Goal: Transaction & Acquisition: Purchase product/service

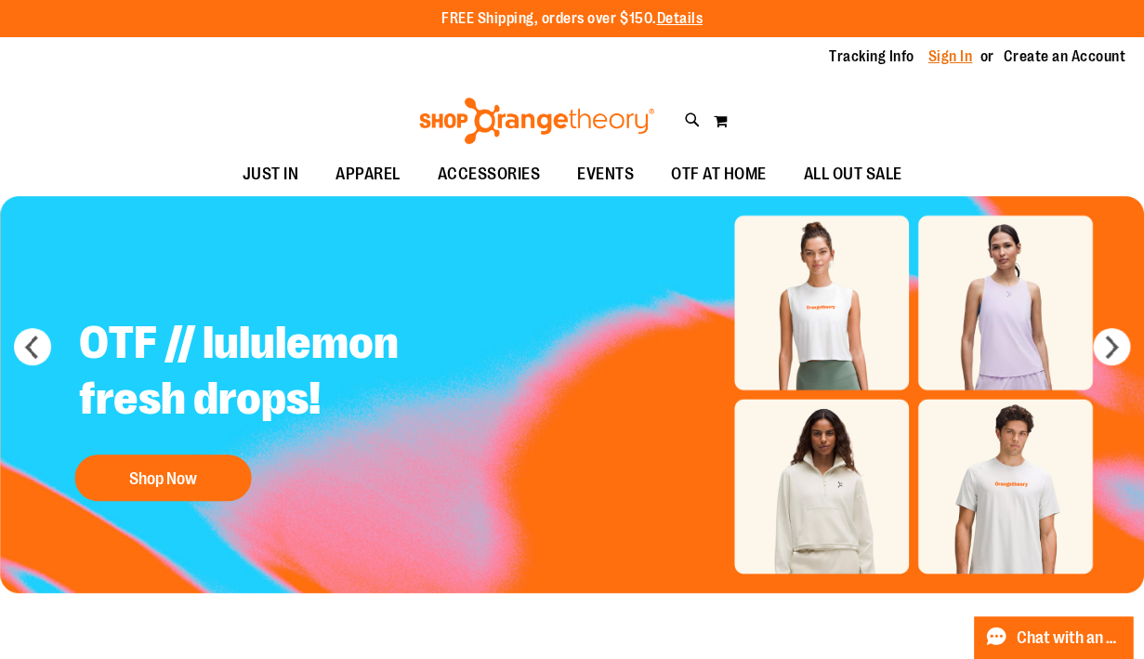
click at [942, 59] on link "Sign In" at bounding box center [951, 56] width 45 height 20
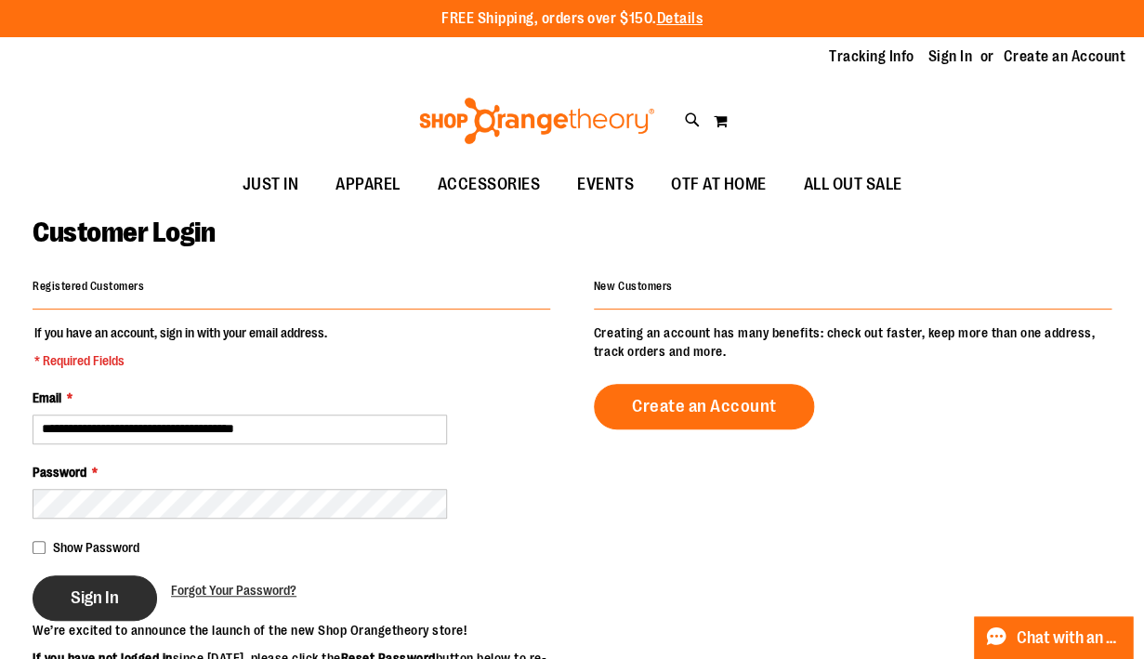
click at [129, 581] on button "Sign In" at bounding box center [95, 598] width 125 height 46
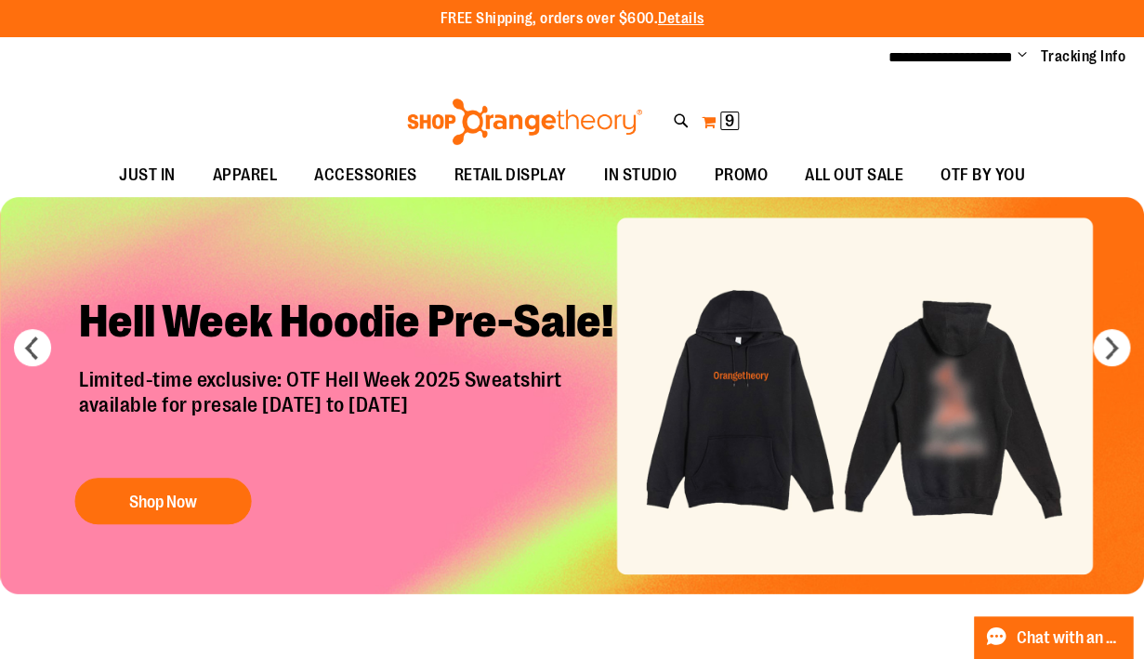
click at [718, 123] on button "My Cart 9 9 items" at bounding box center [720, 122] width 39 height 30
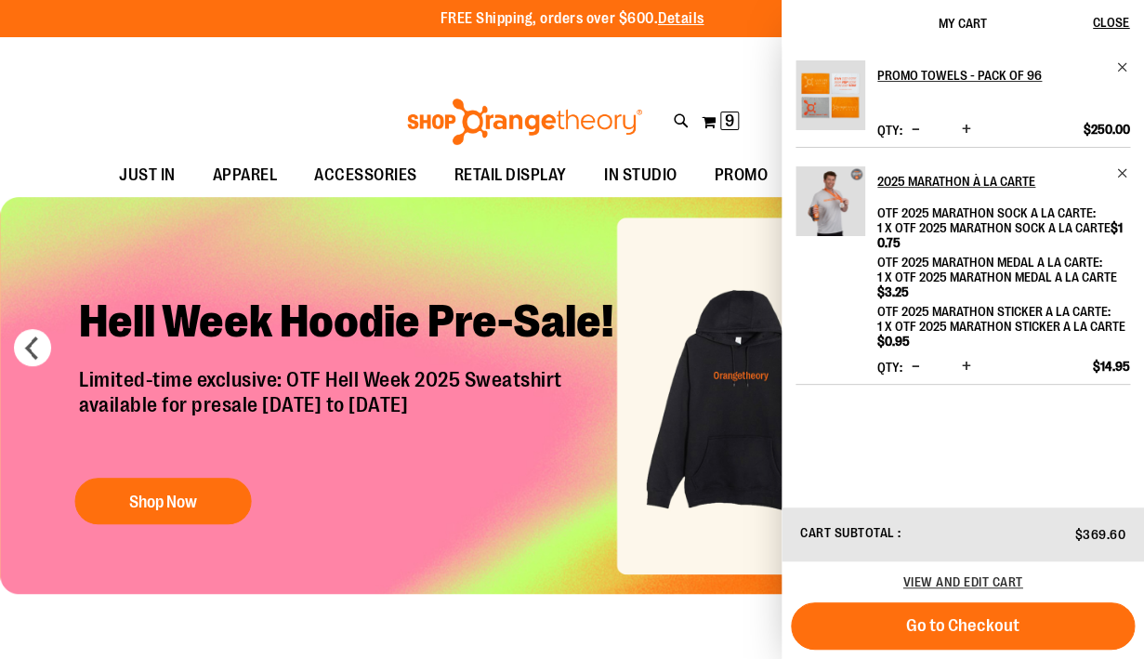
click at [104, 90] on div "Toggle Nav Search Popular Suggestions Advanced Search" at bounding box center [572, 116] width 1144 height 75
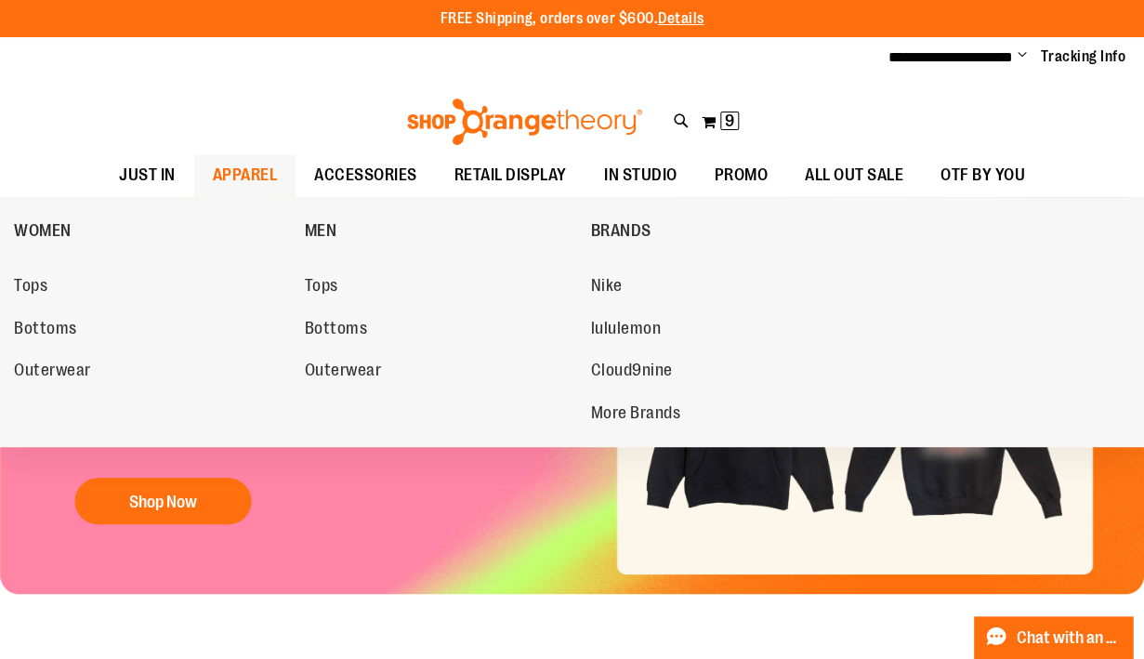
click at [238, 179] on span "APPAREL" at bounding box center [245, 175] width 65 height 42
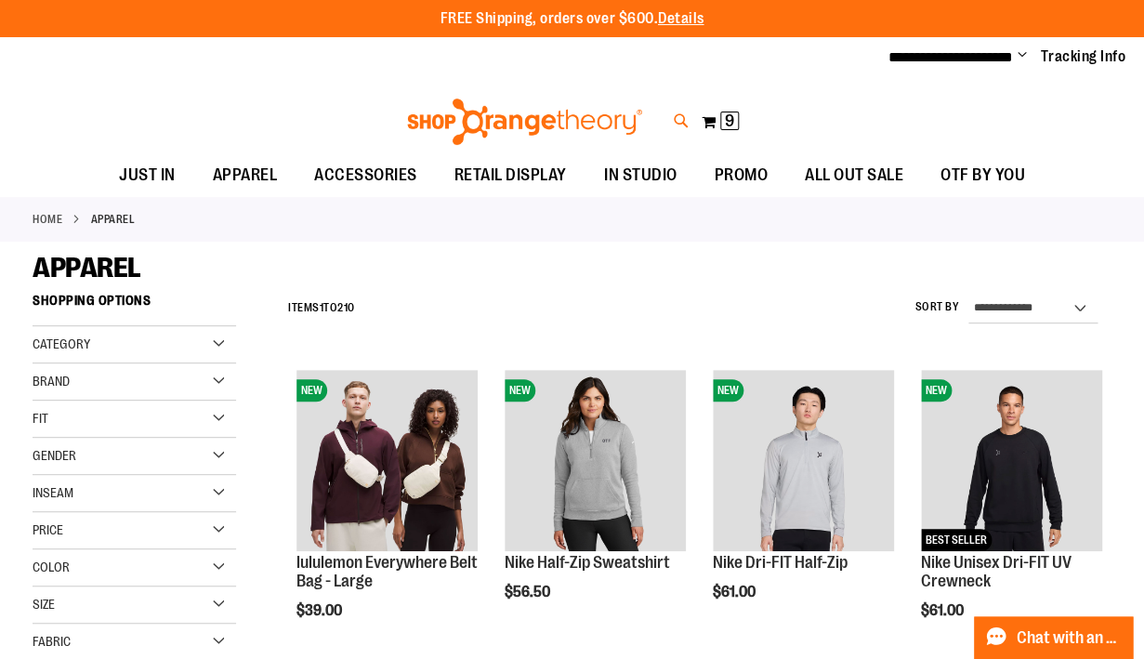
click at [677, 120] on icon at bounding box center [681, 121] width 16 height 21
click at [157, 249] on img at bounding box center [167, 231] width 74 height 74
type input "*******"
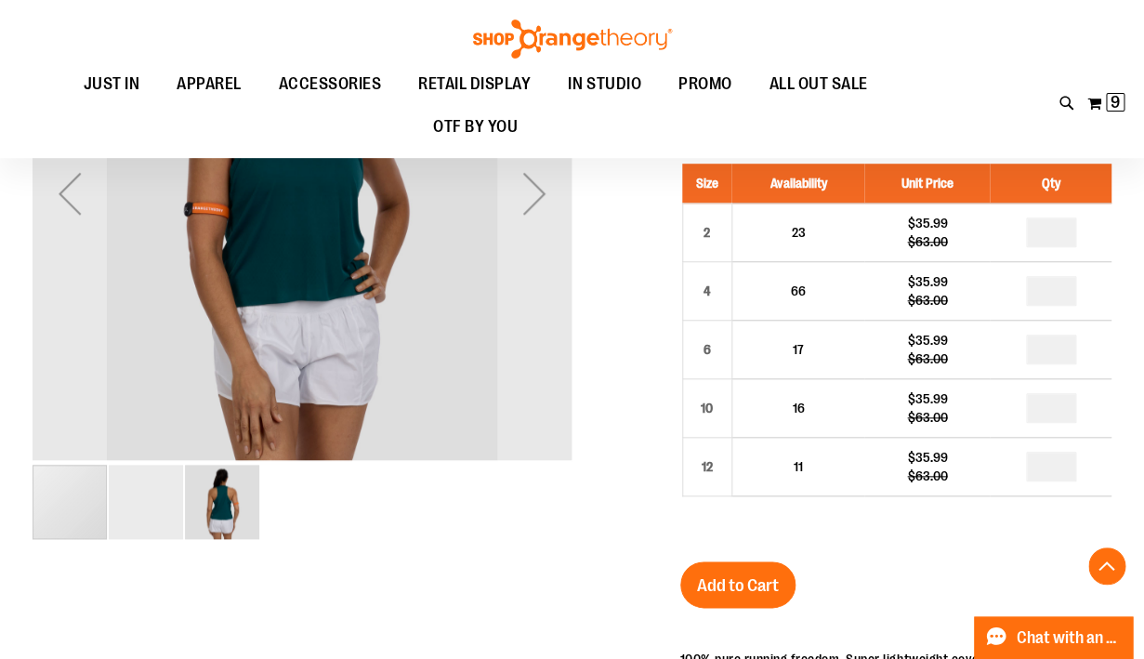
scroll to position [349, 0]
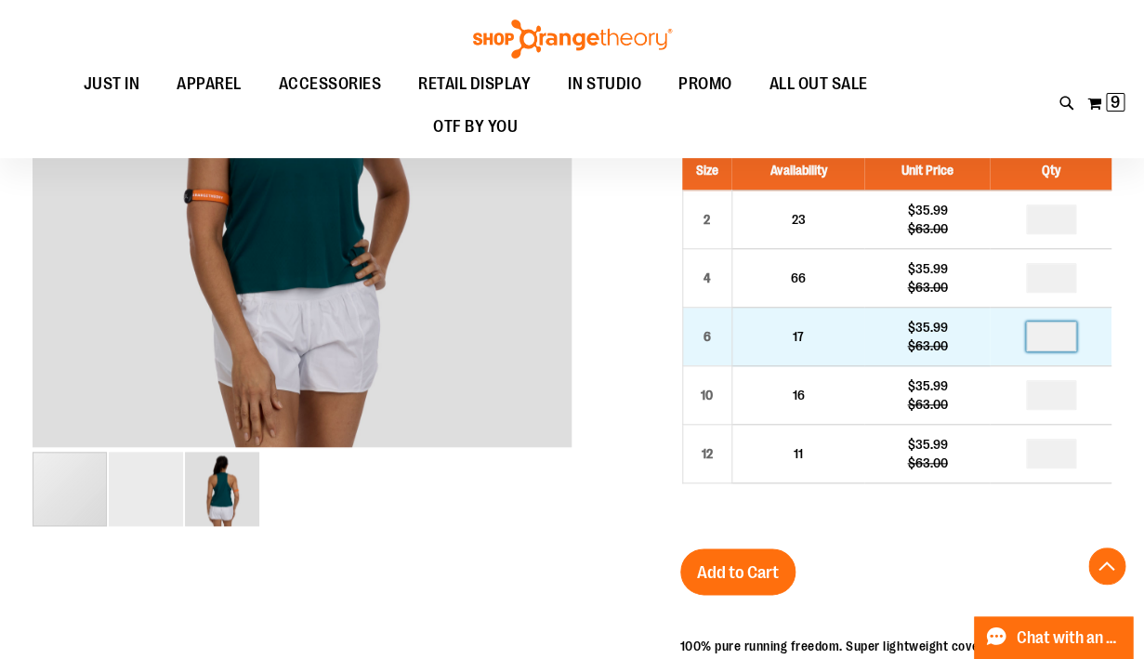
click at [1065, 334] on input "number" at bounding box center [1051, 337] width 50 height 30
type input "*"
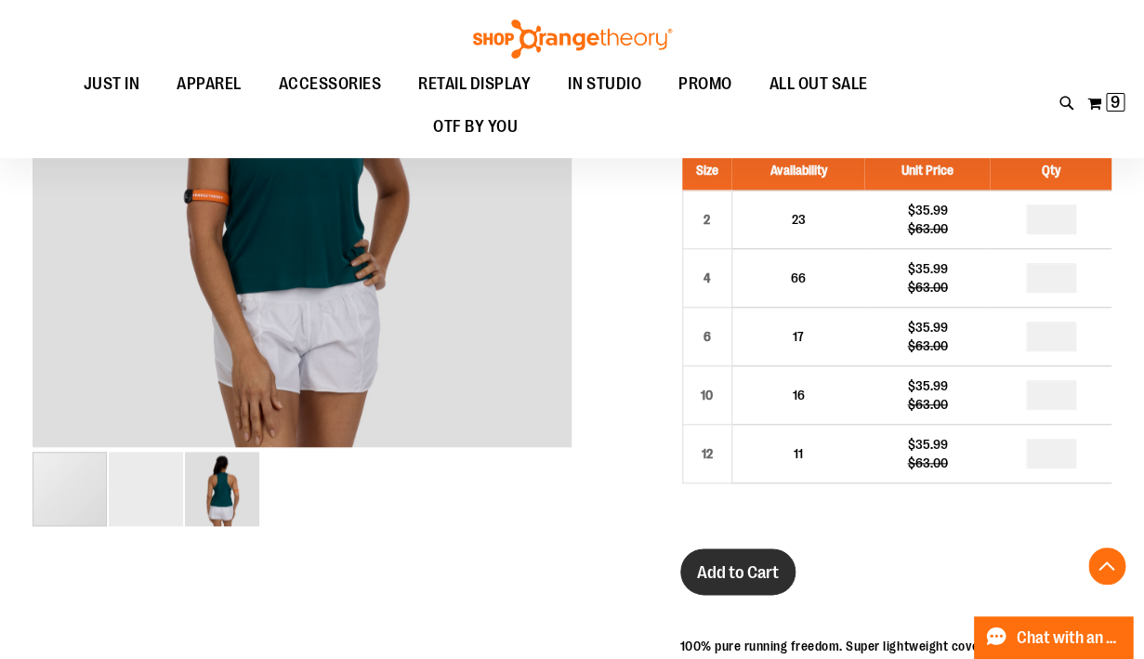
click at [744, 586] on button "Add to Cart" at bounding box center [737, 571] width 115 height 46
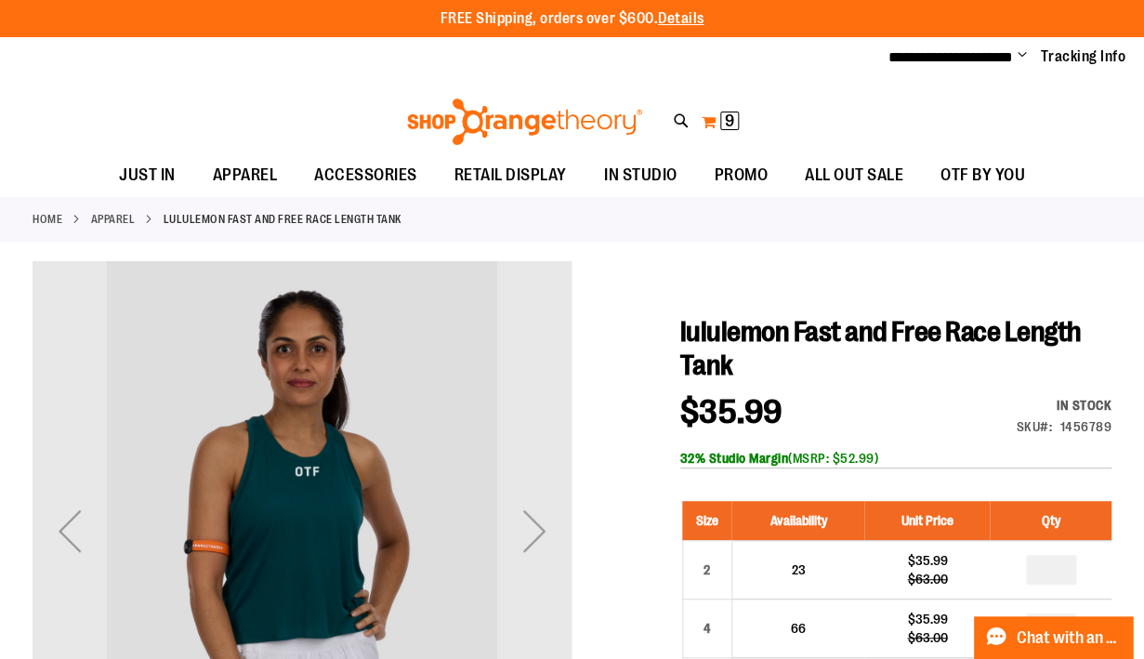
click at [719, 119] on button "My Cart 9 9 items" at bounding box center [720, 122] width 39 height 30
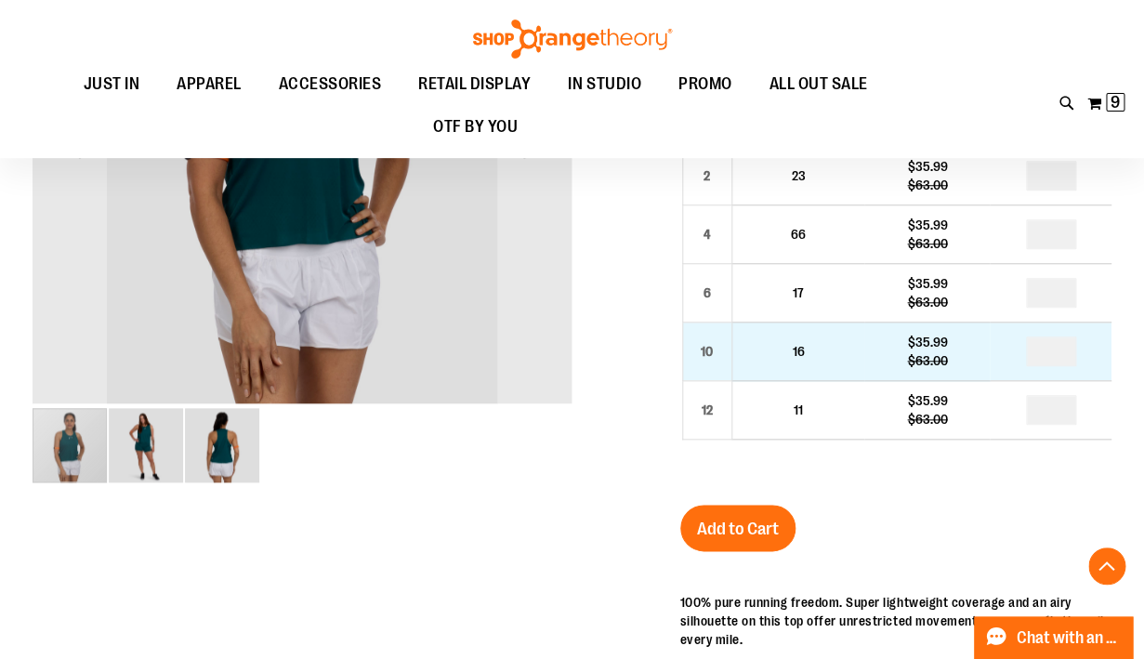
scroll to position [391, 0]
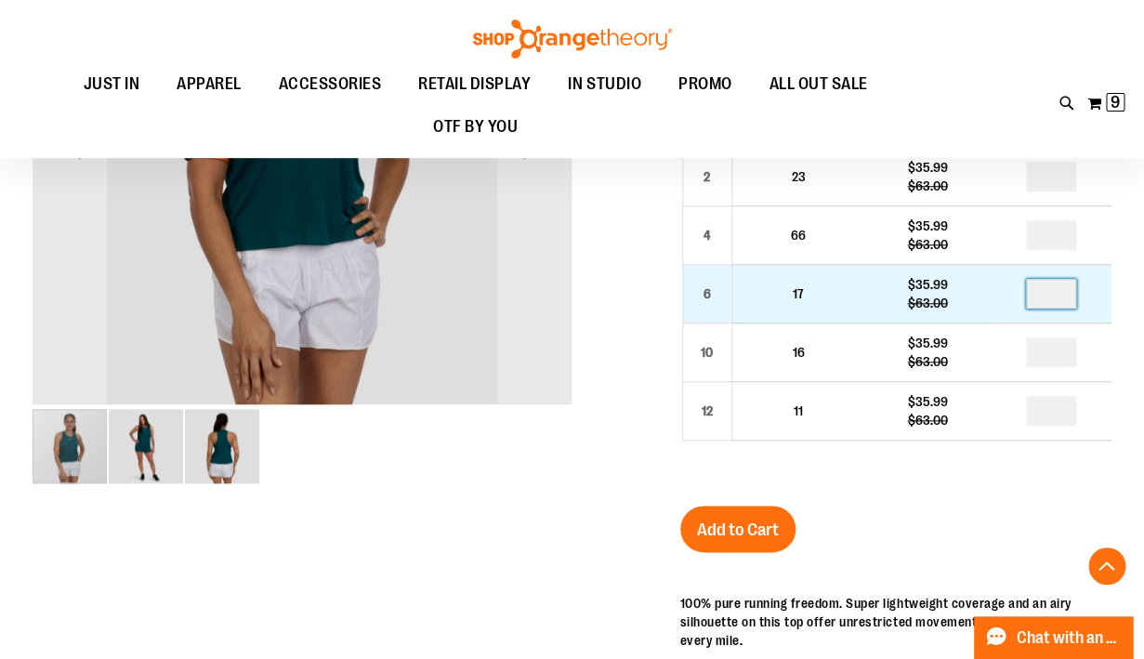
click at [1069, 292] on input "number" at bounding box center [1051, 294] width 50 height 30
type input "*"
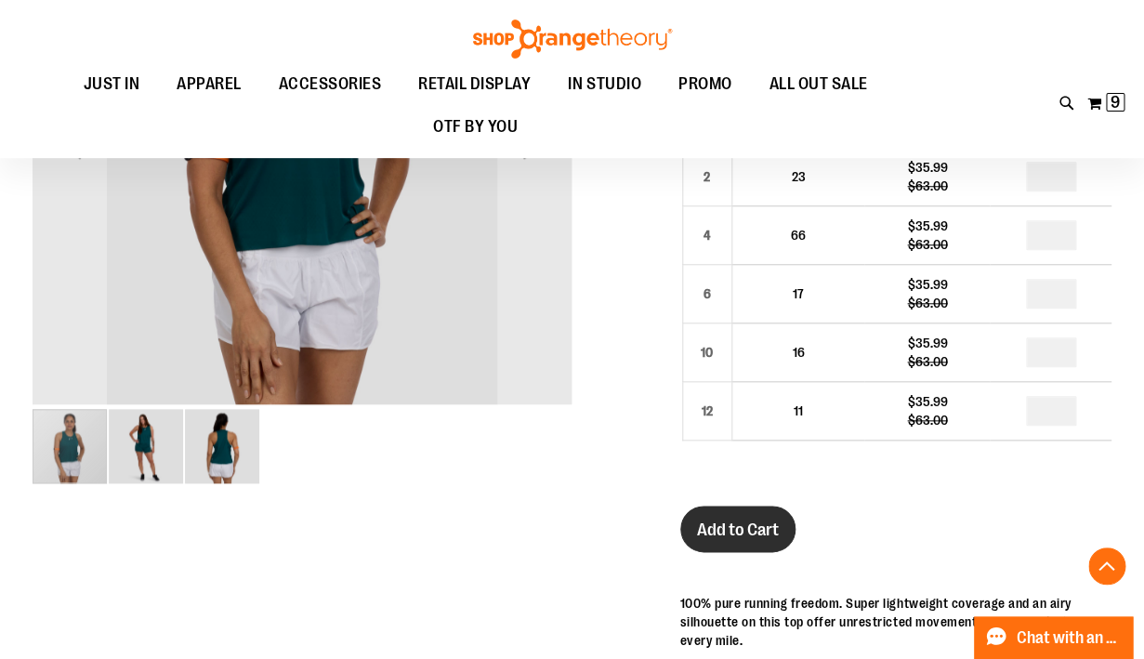
click at [746, 532] on span "Add to Cart" at bounding box center [738, 530] width 82 height 20
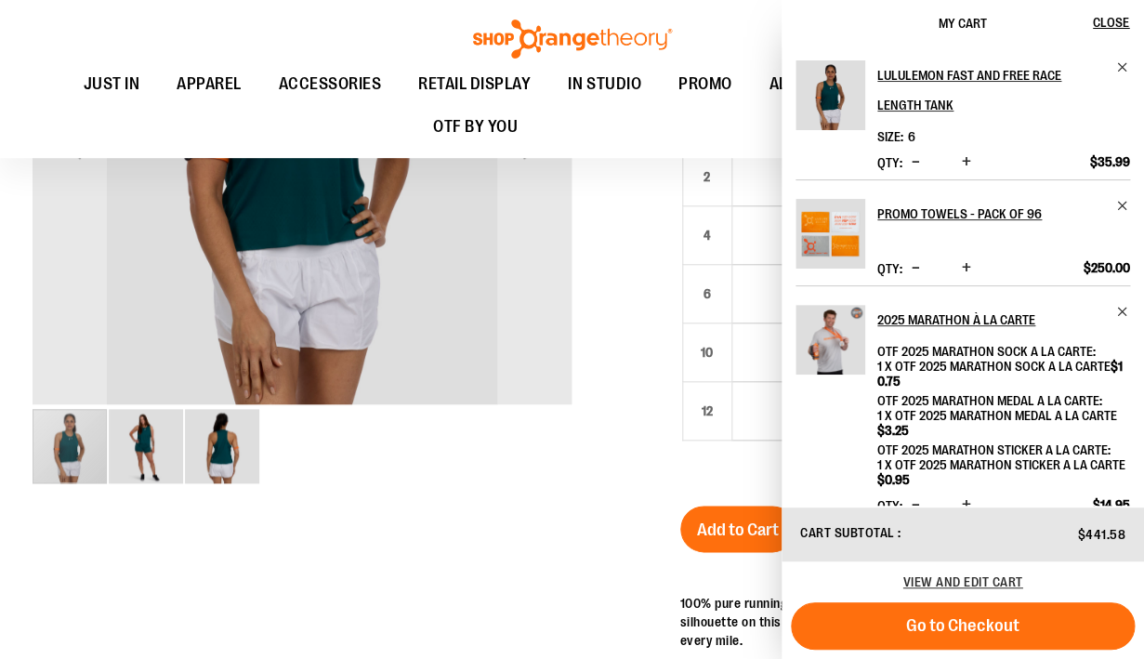
click at [915, 161] on span "Decrease product quantity" at bounding box center [916, 161] width 8 height 19
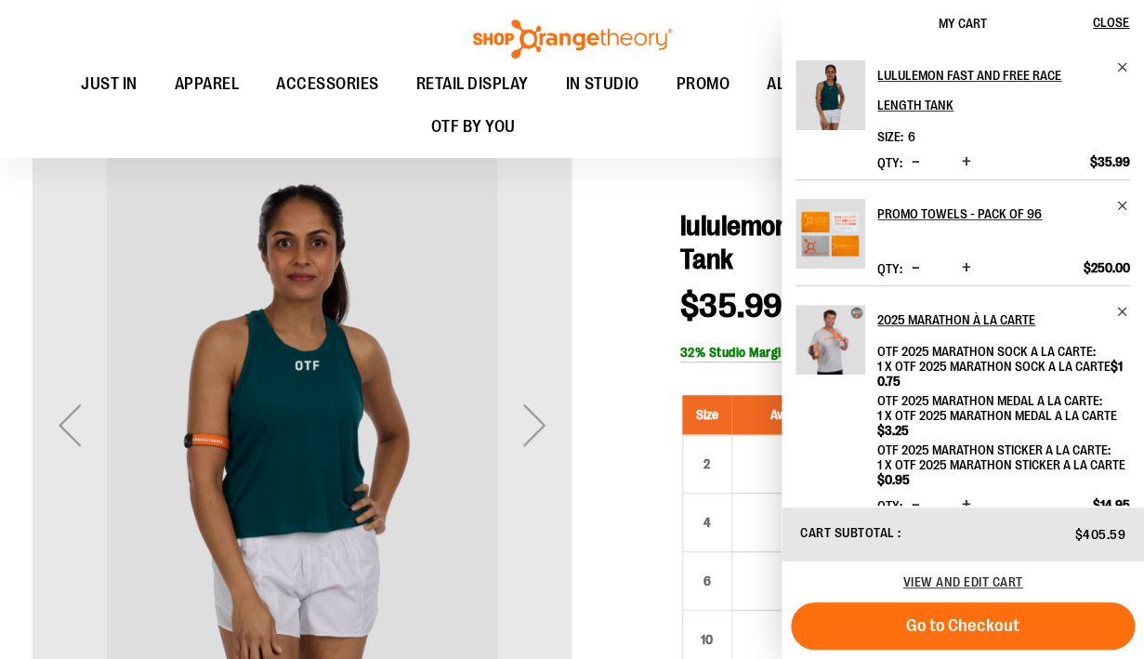
scroll to position [101, 0]
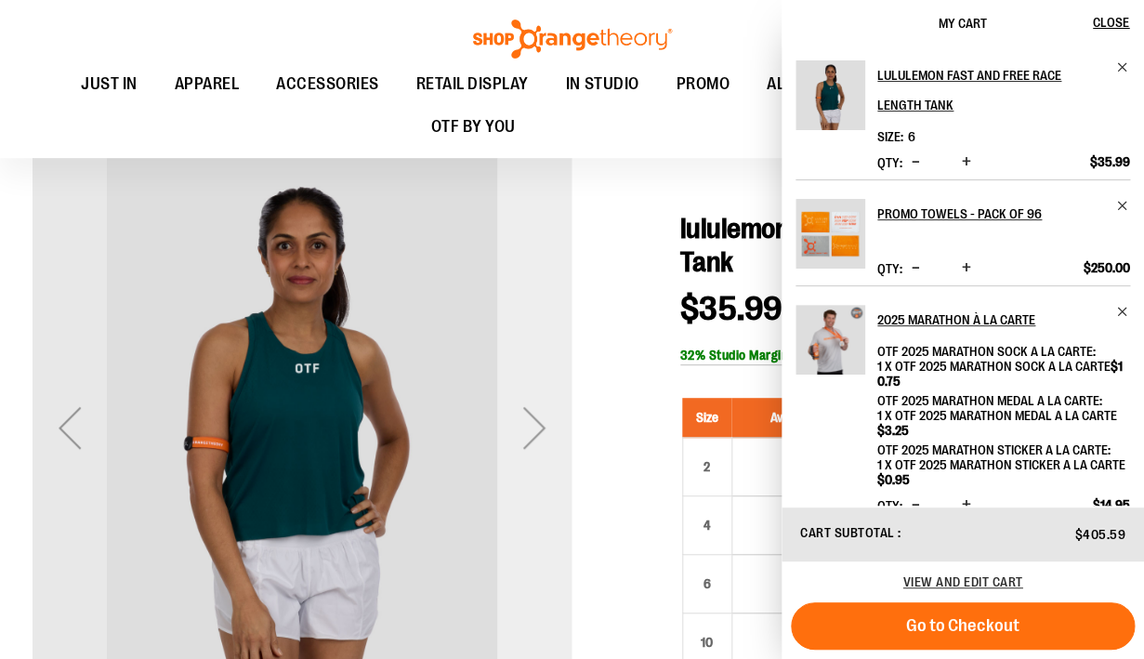
click at [537, 426] on div "Next" at bounding box center [534, 427] width 74 height 74
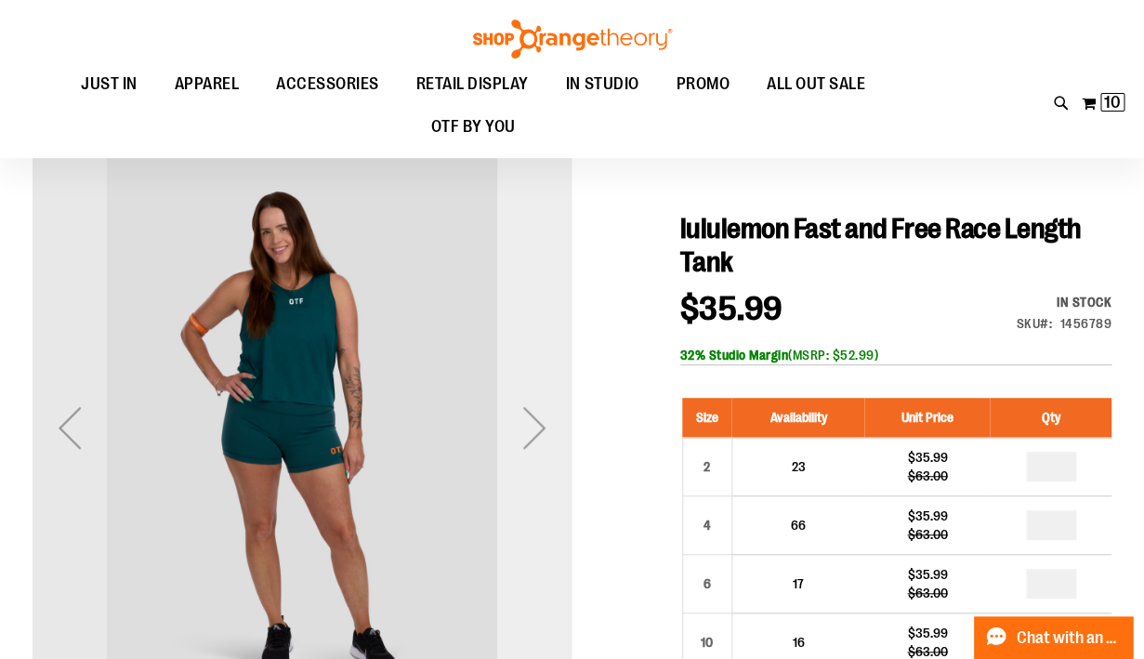
click at [537, 426] on div "Next" at bounding box center [534, 427] width 74 height 74
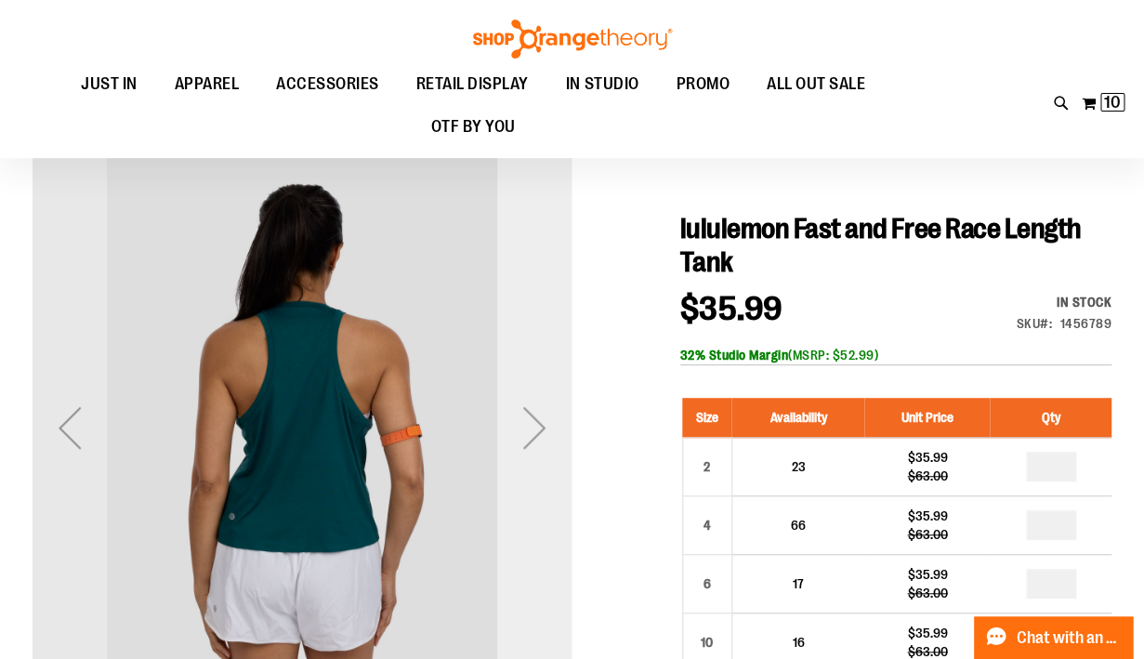
click at [537, 426] on div "Next" at bounding box center [534, 427] width 74 height 74
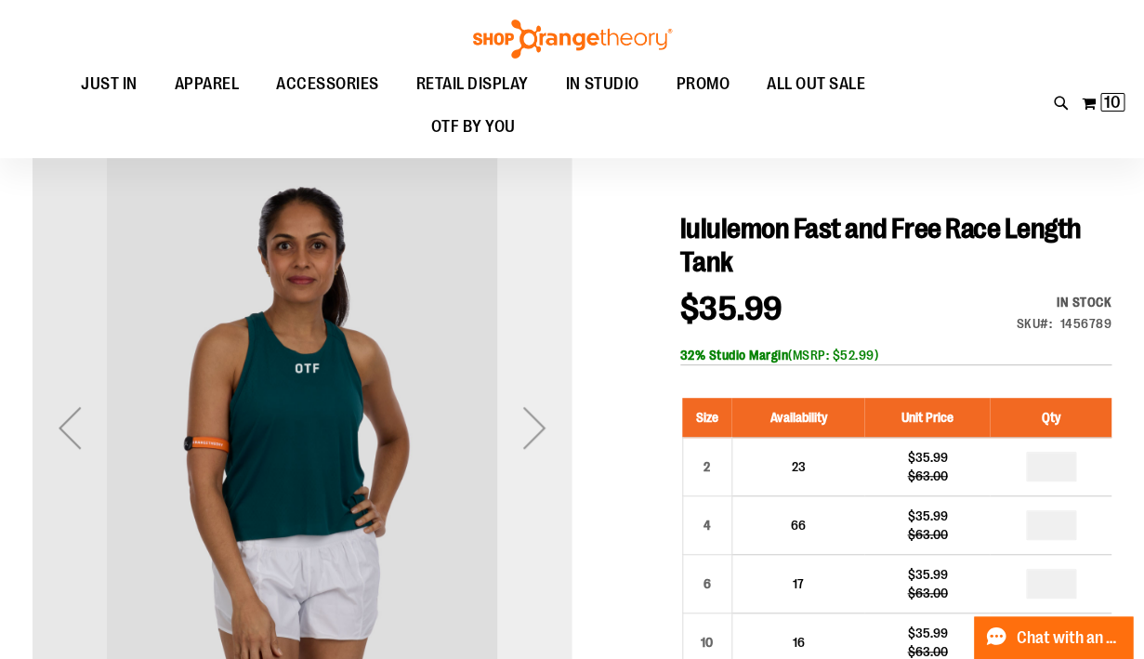
click at [537, 426] on div "Next" at bounding box center [534, 427] width 74 height 74
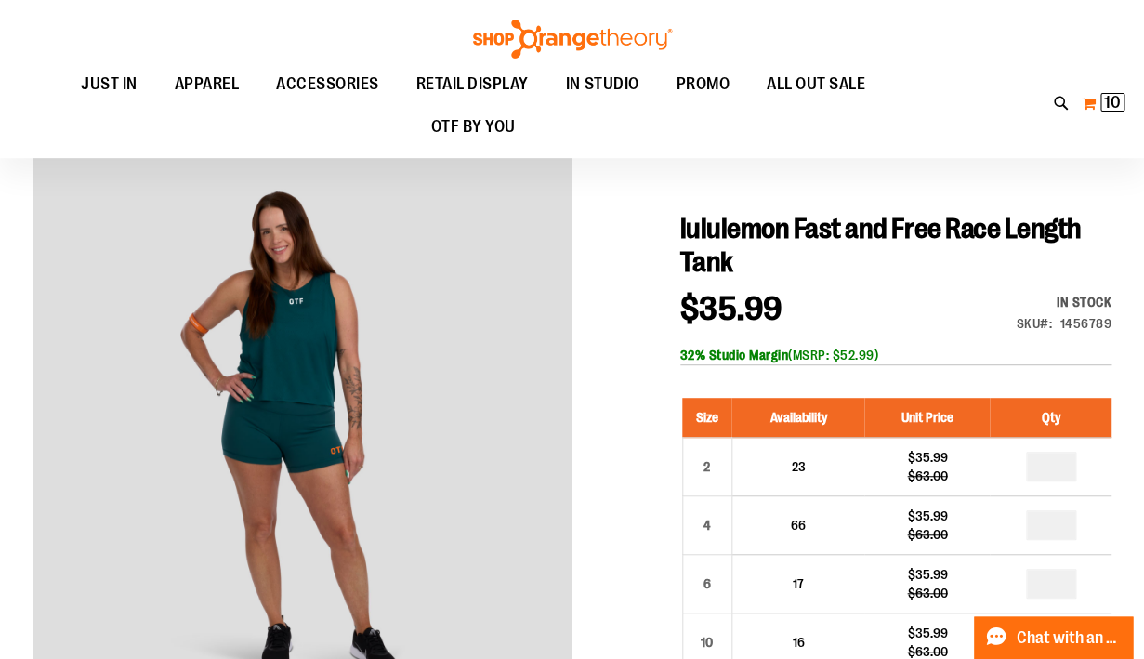
click at [1095, 107] on button "My Cart 10 10 items" at bounding box center [1103, 103] width 45 height 30
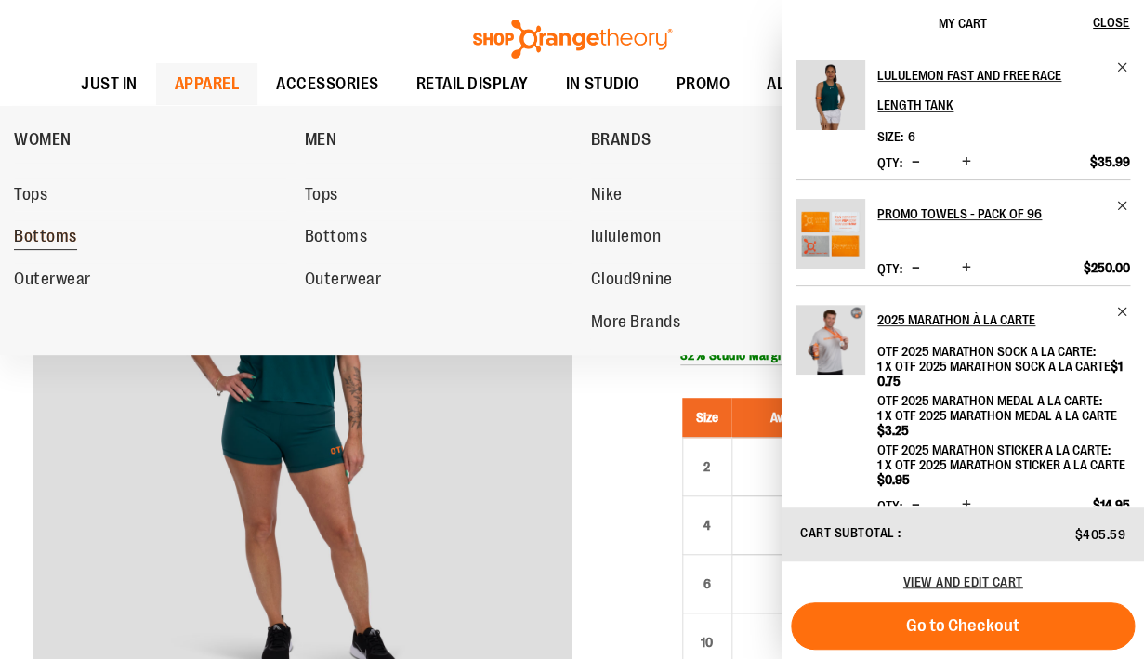
click at [45, 228] on span "Bottoms" at bounding box center [45, 238] width 63 height 23
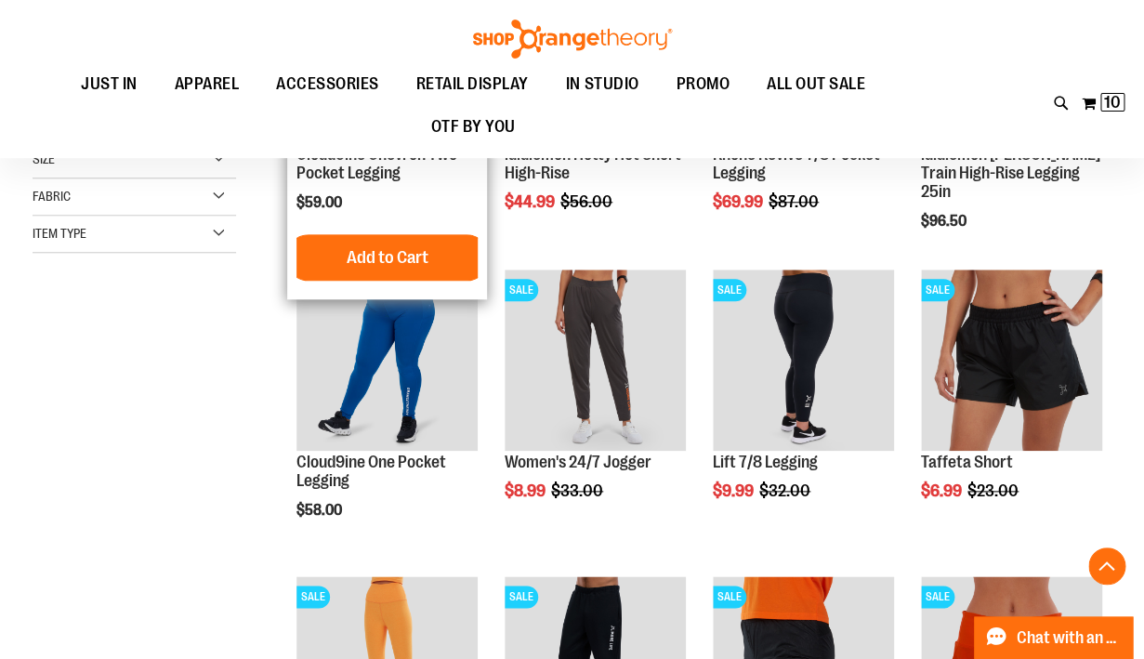
scroll to position [408, 0]
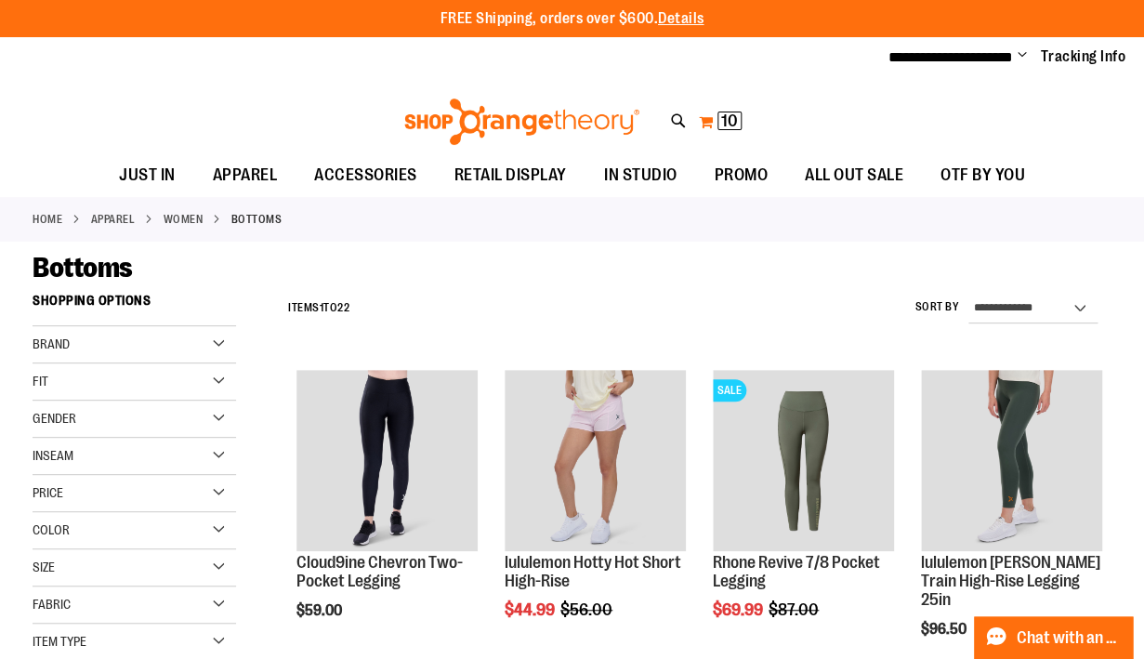
click at [718, 115] on span "10 10 items" at bounding box center [730, 121] width 24 height 19
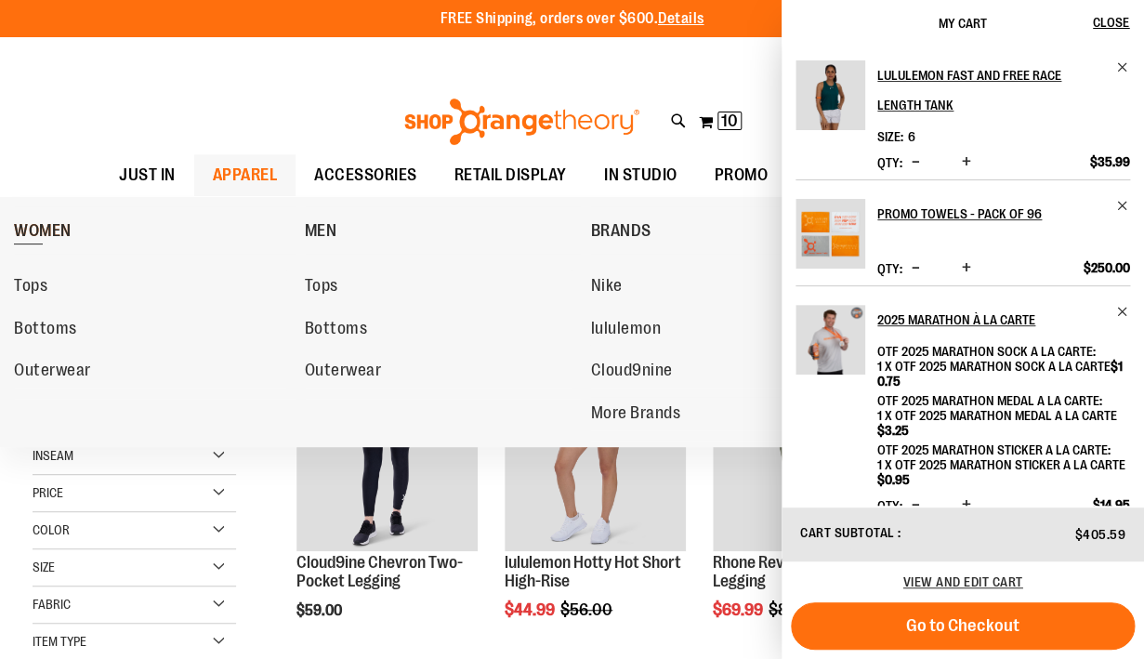
click at [50, 223] on span "WOMEN" at bounding box center [43, 232] width 58 height 23
